Goal: Task Accomplishment & Management: Manage account settings

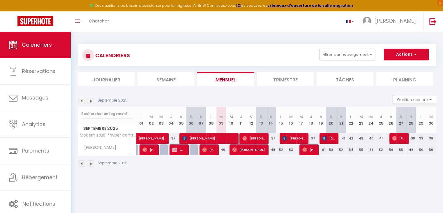
click at [81, 101] on img at bounding box center [82, 101] width 6 height 6
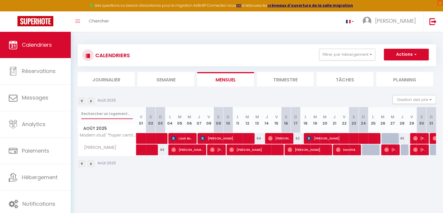
click at [97, 112] on input "text" at bounding box center [107, 113] width 52 height 10
type input "sables"
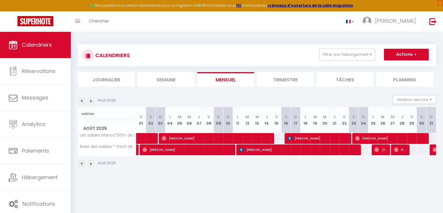
click at [83, 100] on img at bounding box center [82, 101] width 6 height 6
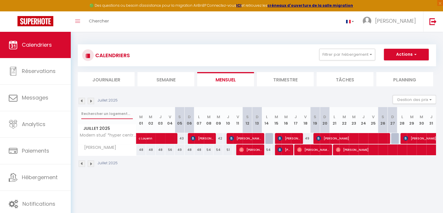
click at [109, 110] on input "text" at bounding box center [107, 113] width 52 height 10
type input "sables"
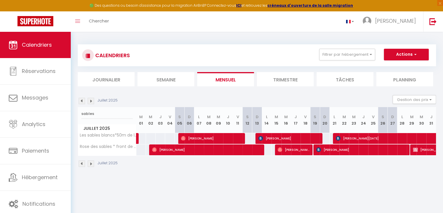
click at [90, 101] on img at bounding box center [91, 101] width 6 height 6
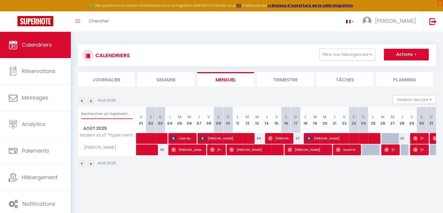
click at [97, 116] on input "text" at bounding box center [107, 113] width 52 height 10
type input "sables"
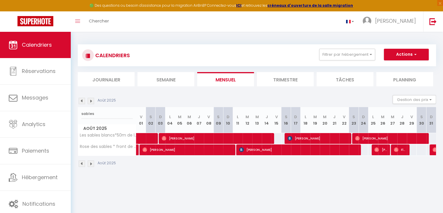
click at [205, 131] on th "V 08" at bounding box center [209, 120] width 10 height 26
click at [213, 138] on span "[PERSON_NAME]" at bounding box center [216, 137] width 109 height 11
select select "OK"
select select "1"
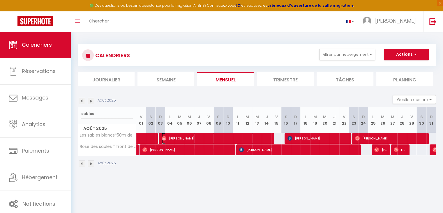
select select "0"
select select "1"
select select
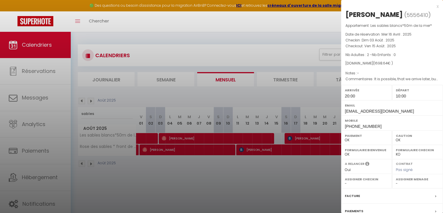
click at [224, 170] on div at bounding box center [221, 106] width 443 height 213
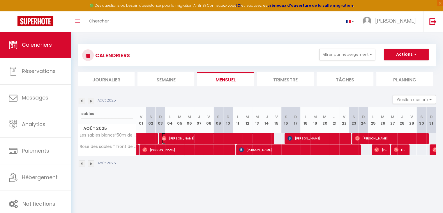
click at [241, 139] on span "[PERSON_NAME]" at bounding box center [216, 137] width 109 height 11
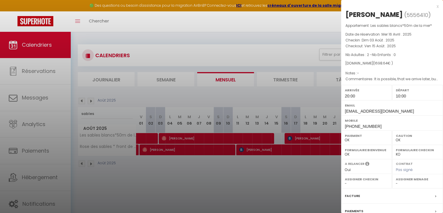
click at [241, 140] on div at bounding box center [221, 106] width 443 height 213
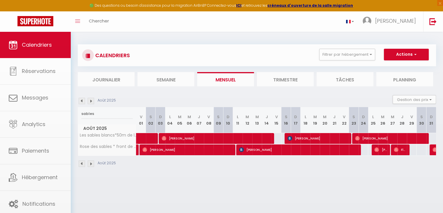
drag, startPoint x: 254, startPoint y: 168, endPoint x: 295, endPoint y: 145, distance: 47.0
click at [255, 167] on body "🟢 Des questions ou besoin d'assistance pour la migration AirBnB? Connectez-vous…" at bounding box center [221, 138] width 443 height 213
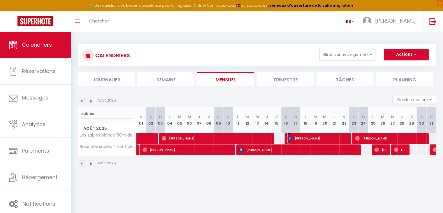
click at [296, 137] on span "[PERSON_NAME]" at bounding box center [317, 137] width 61 height 11
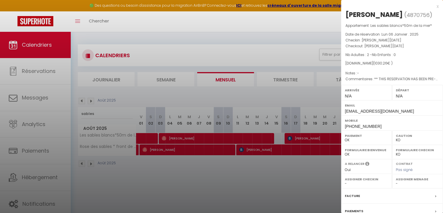
click at [306, 166] on div at bounding box center [221, 106] width 443 height 213
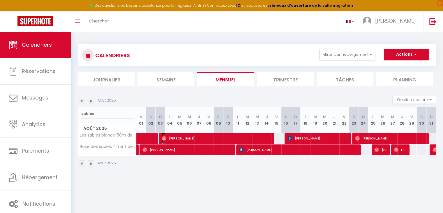
click at [199, 137] on span "[PERSON_NAME]" at bounding box center [216, 137] width 109 height 11
select select "OK"
select select "1"
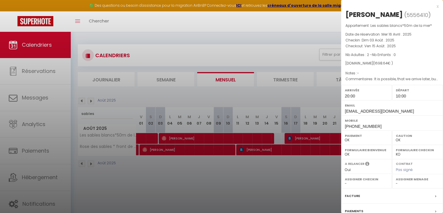
click at [224, 168] on div at bounding box center [221, 106] width 443 height 213
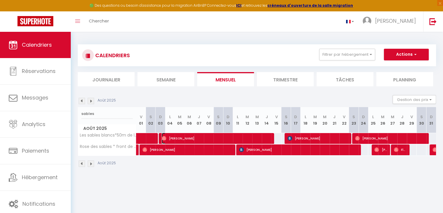
click at [213, 139] on span "[PERSON_NAME]" at bounding box center [216, 137] width 109 height 11
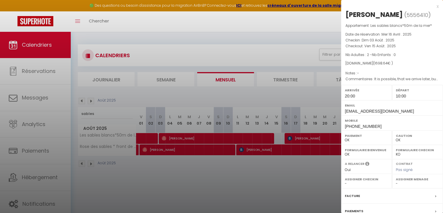
click at [229, 173] on div at bounding box center [221, 106] width 443 height 213
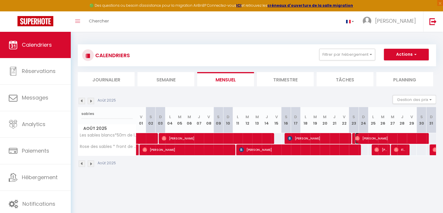
click at [370, 138] on span "[PERSON_NAME]" at bounding box center [390, 137] width 70 height 11
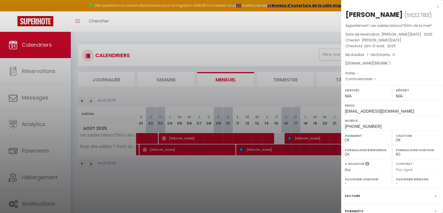
click at [89, 97] on div at bounding box center [221, 106] width 443 height 213
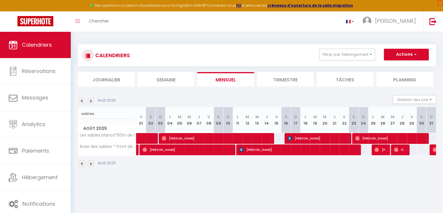
click at [82, 103] on img at bounding box center [82, 101] width 6 height 6
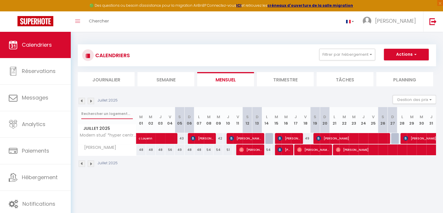
click at [91, 117] on input "text" at bounding box center [107, 113] width 52 height 10
type input "m"
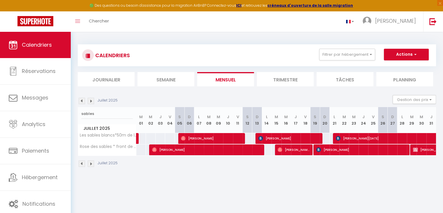
drag, startPoint x: 99, startPoint y: 121, endPoint x: 97, endPoint y: 117, distance: 3.9
click at [97, 118] on th "sables [DATE]" at bounding box center [107, 120] width 58 height 26
click at [96, 114] on input "sables" at bounding box center [107, 113] width 52 height 10
type input "sables"
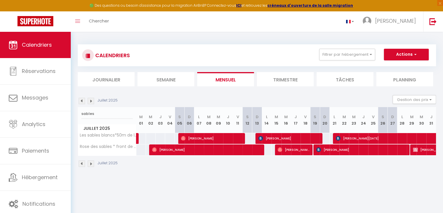
click at [91, 103] on img at bounding box center [91, 101] width 6 height 6
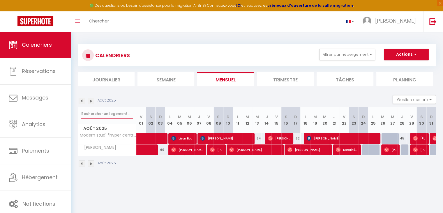
click at [94, 113] on input "text" at bounding box center [107, 113] width 52 height 10
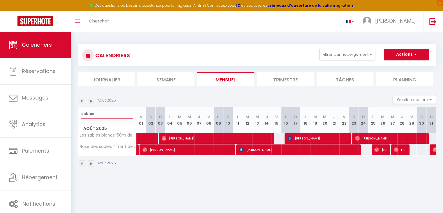
click at [97, 112] on input "sables" at bounding box center [107, 113] width 52 height 10
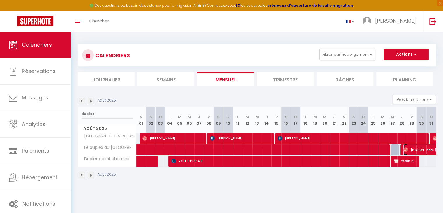
click at [425, 149] on span "[PERSON_NAME]" at bounding box center [430, 149] width 54 height 11
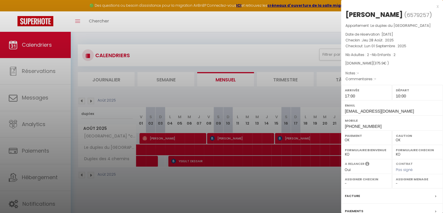
drag, startPoint x: 285, startPoint y: 177, endPoint x: 286, endPoint y: 171, distance: 6.8
click at [285, 177] on div at bounding box center [221, 106] width 443 height 213
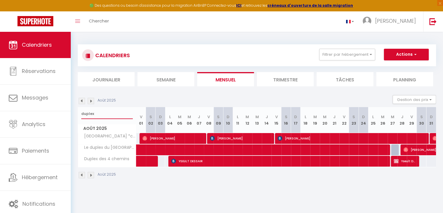
click at [108, 116] on input "duplex" at bounding box center [107, 113] width 52 height 10
type input "citadin"
